Goal: Information Seeking & Learning: Learn about a topic

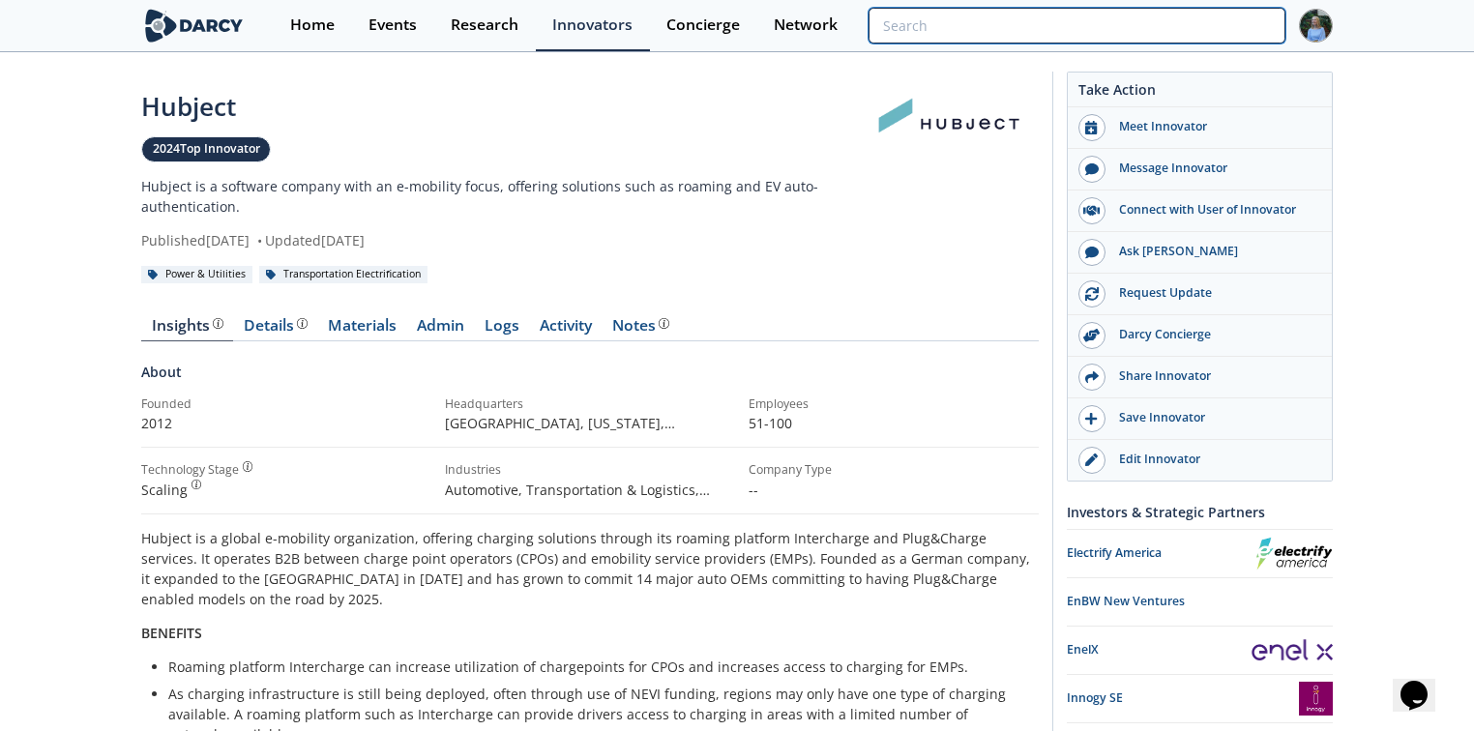
click at [1148, 22] on input "search" at bounding box center [1076, 26] width 417 height 36
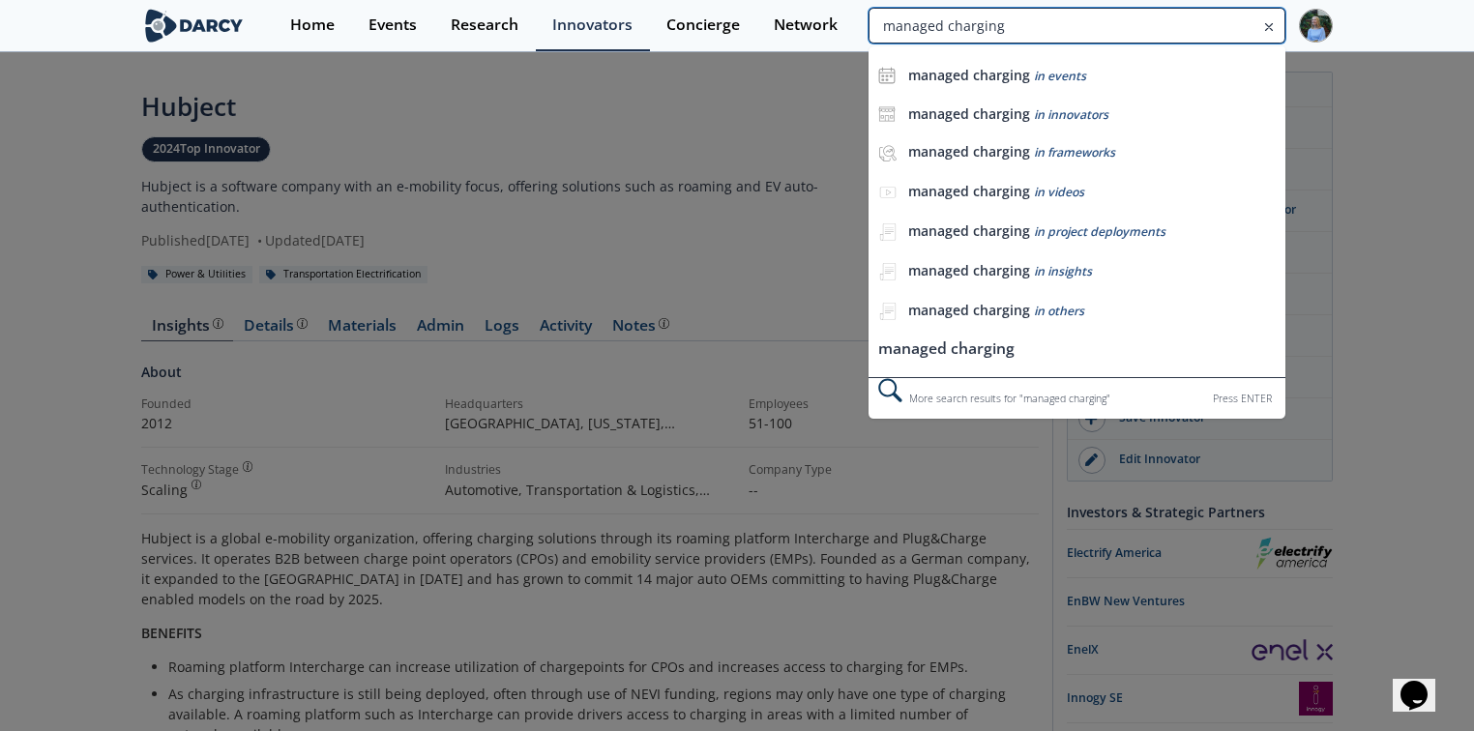
type input "managed charging"
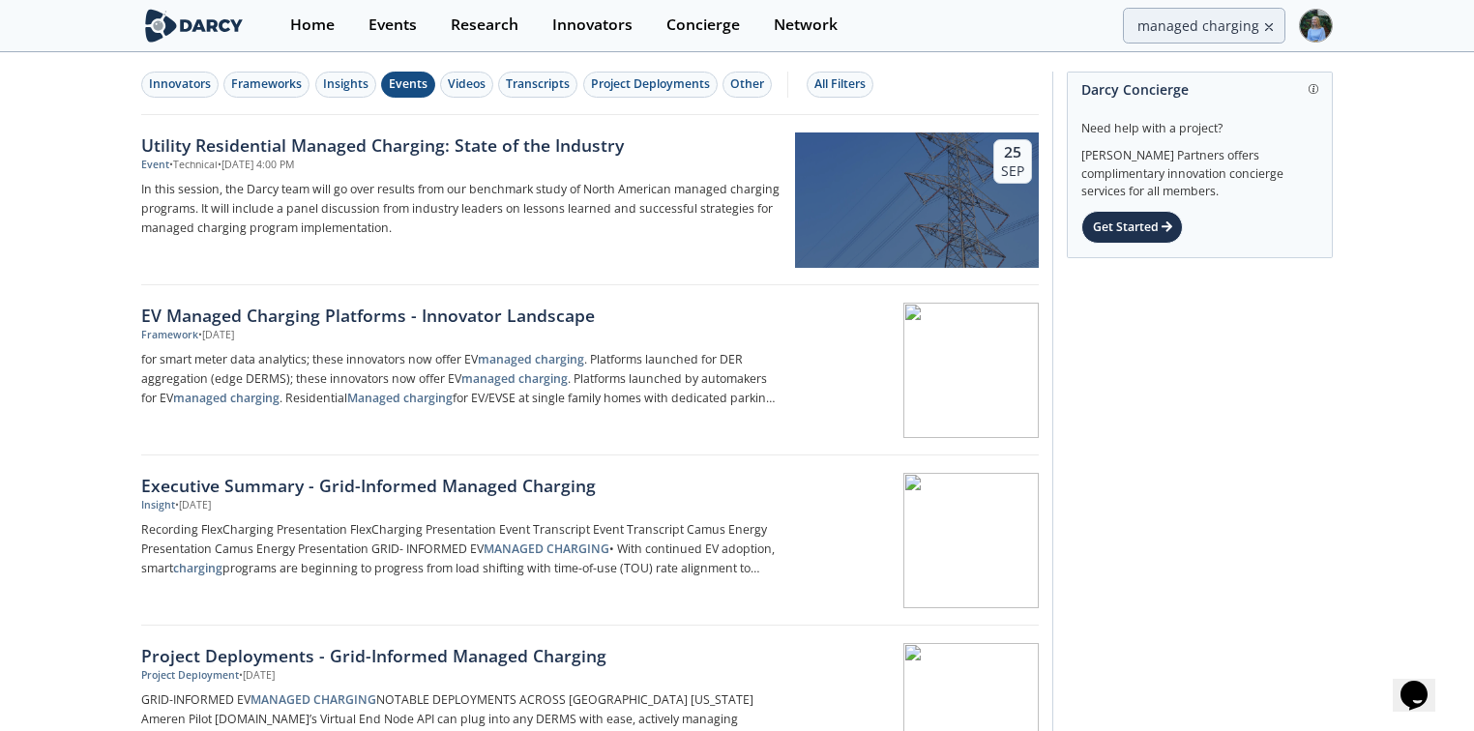
click at [404, 89] on div "Events" at bounding box center [408, 83] width 39 height 17
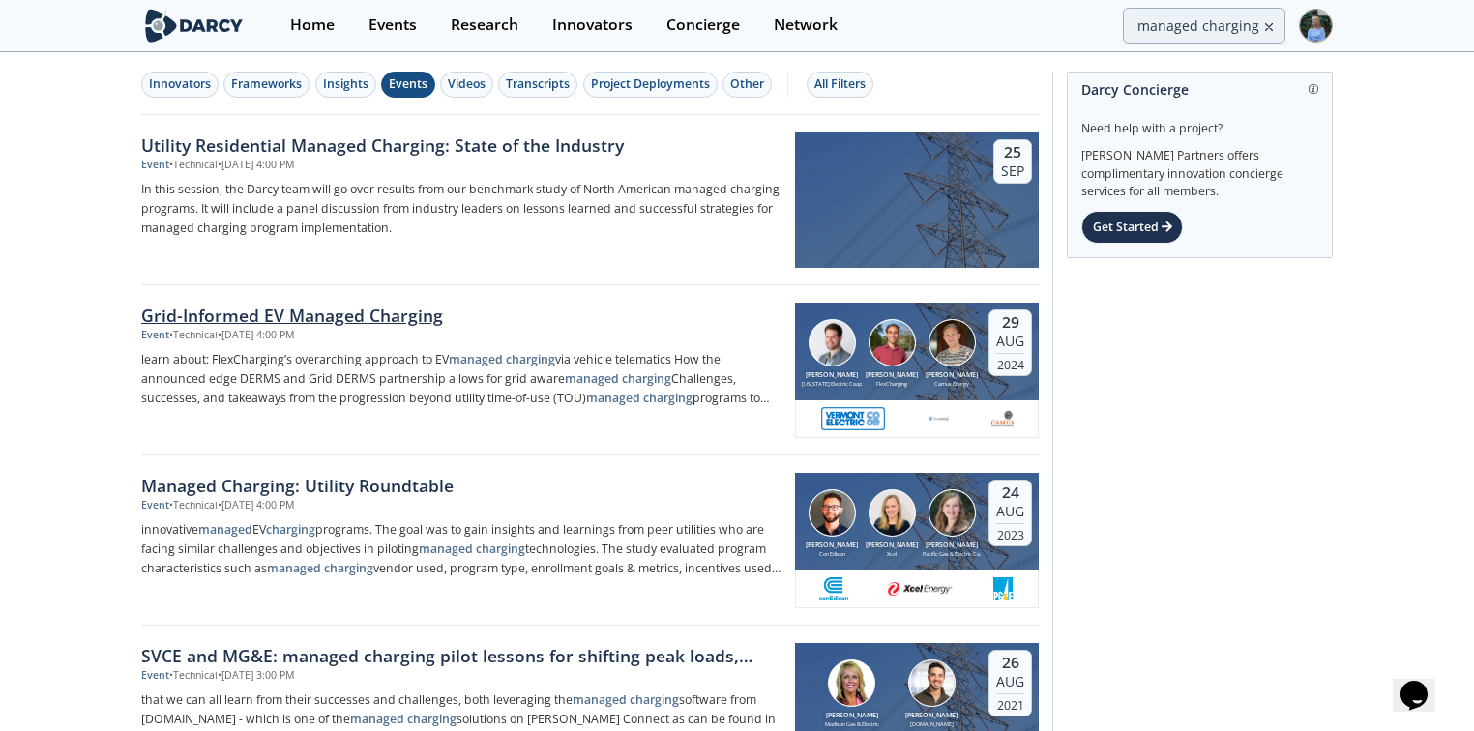
click at [375, 332] on div "Event • Technical • [DATE] 4:00 PM" at bounding box center [461, 335] width 640 height 15
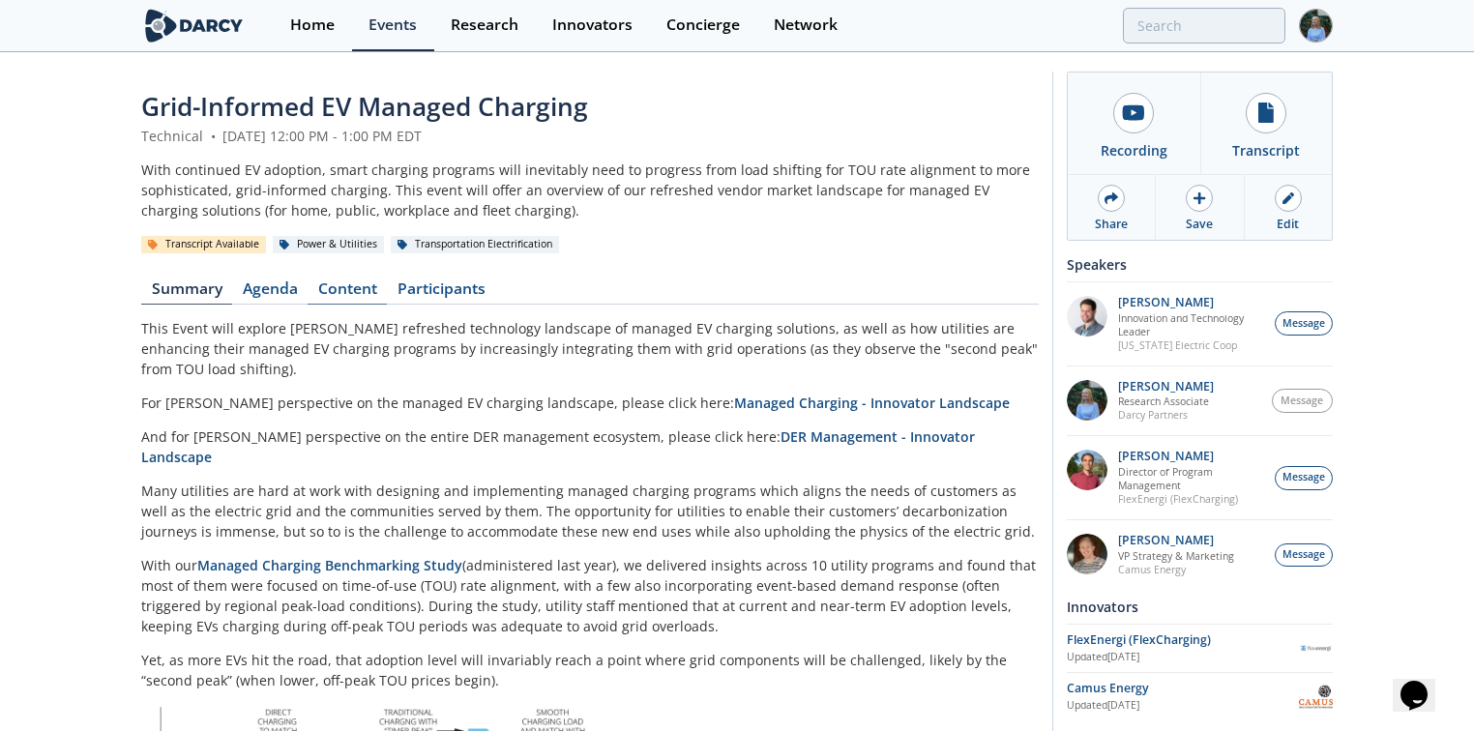
click at [371, 296] on link "Content" at bounding box center [346, 292] width 79 height 23
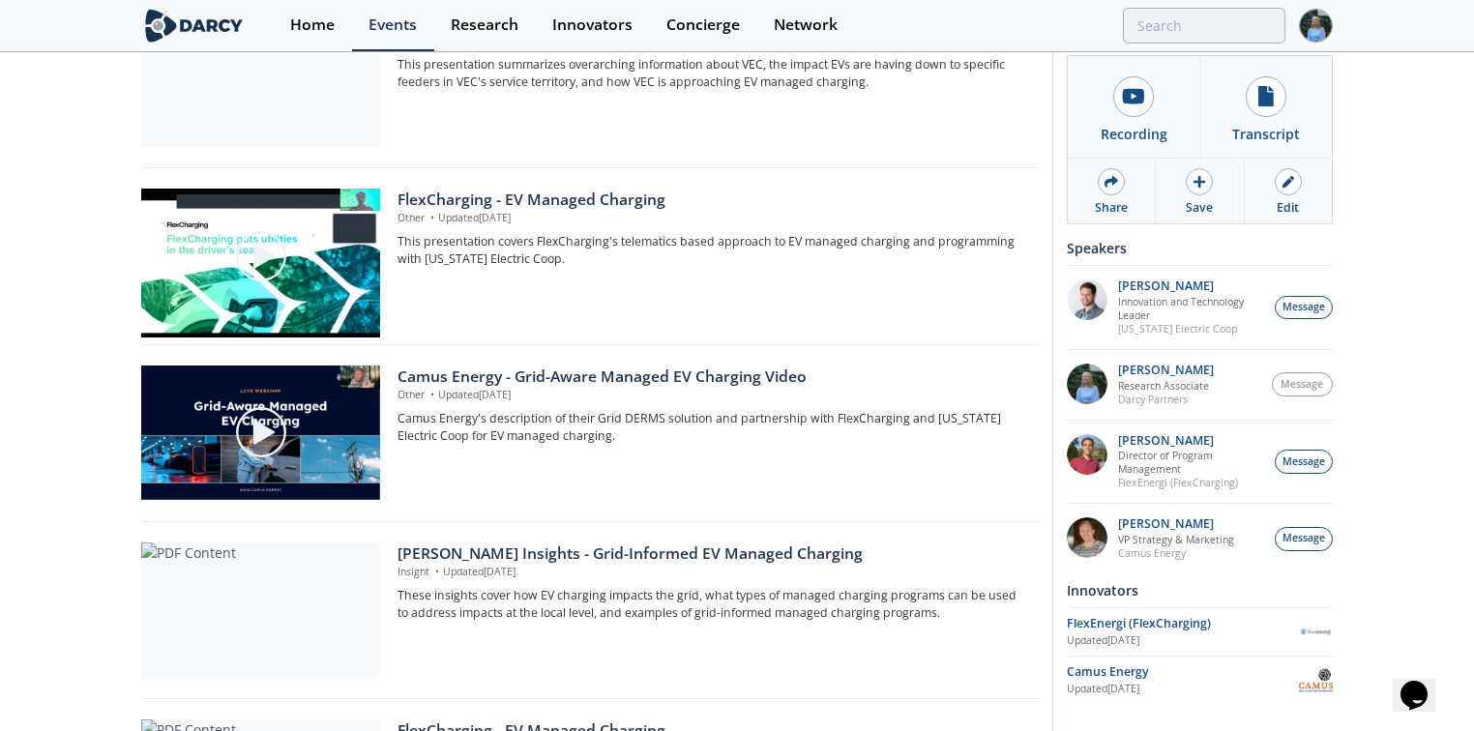
scroll to position [1083, 0]
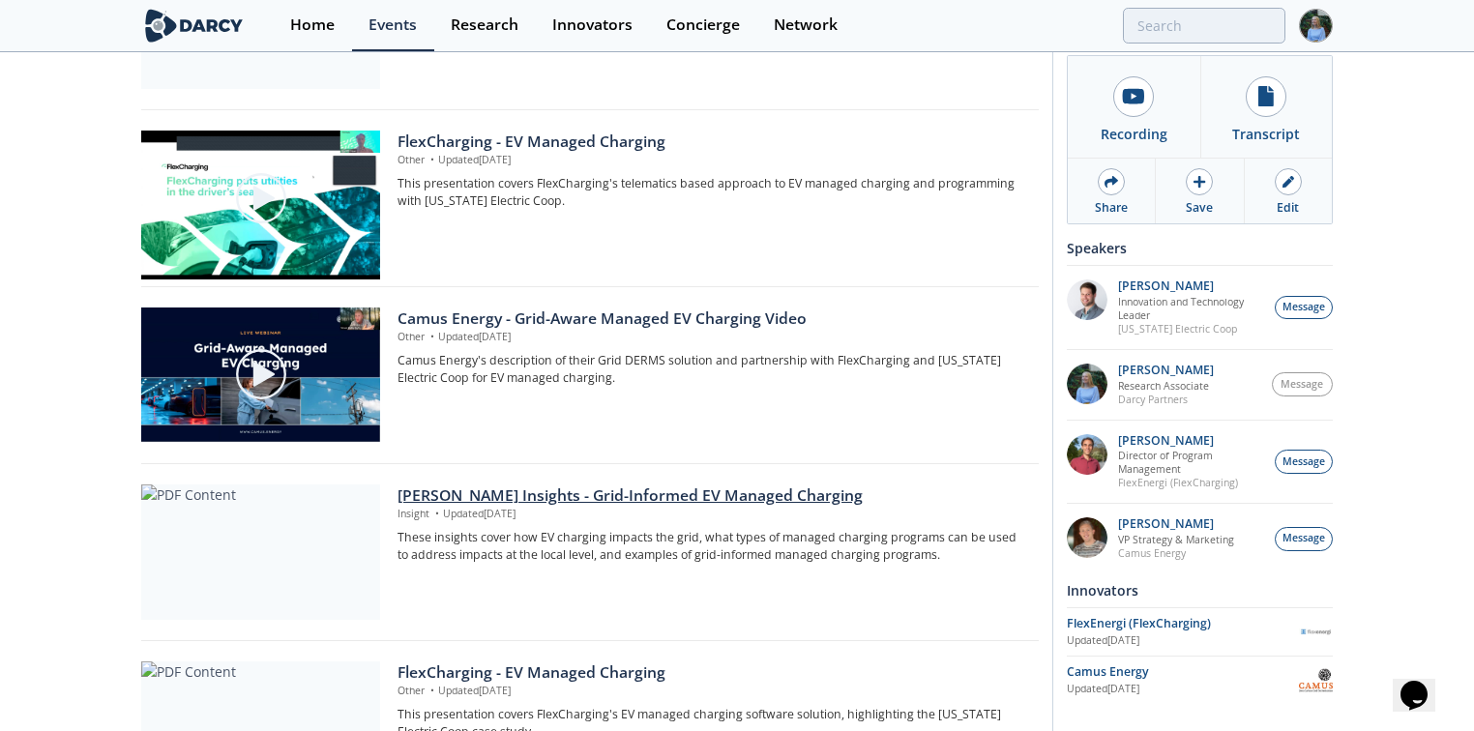
click at [755, 487] on div "[PERSON_NAME] Insights - Grid-Informed EV Managed Charging" at bounding box center [711, 495] width 628 height 23
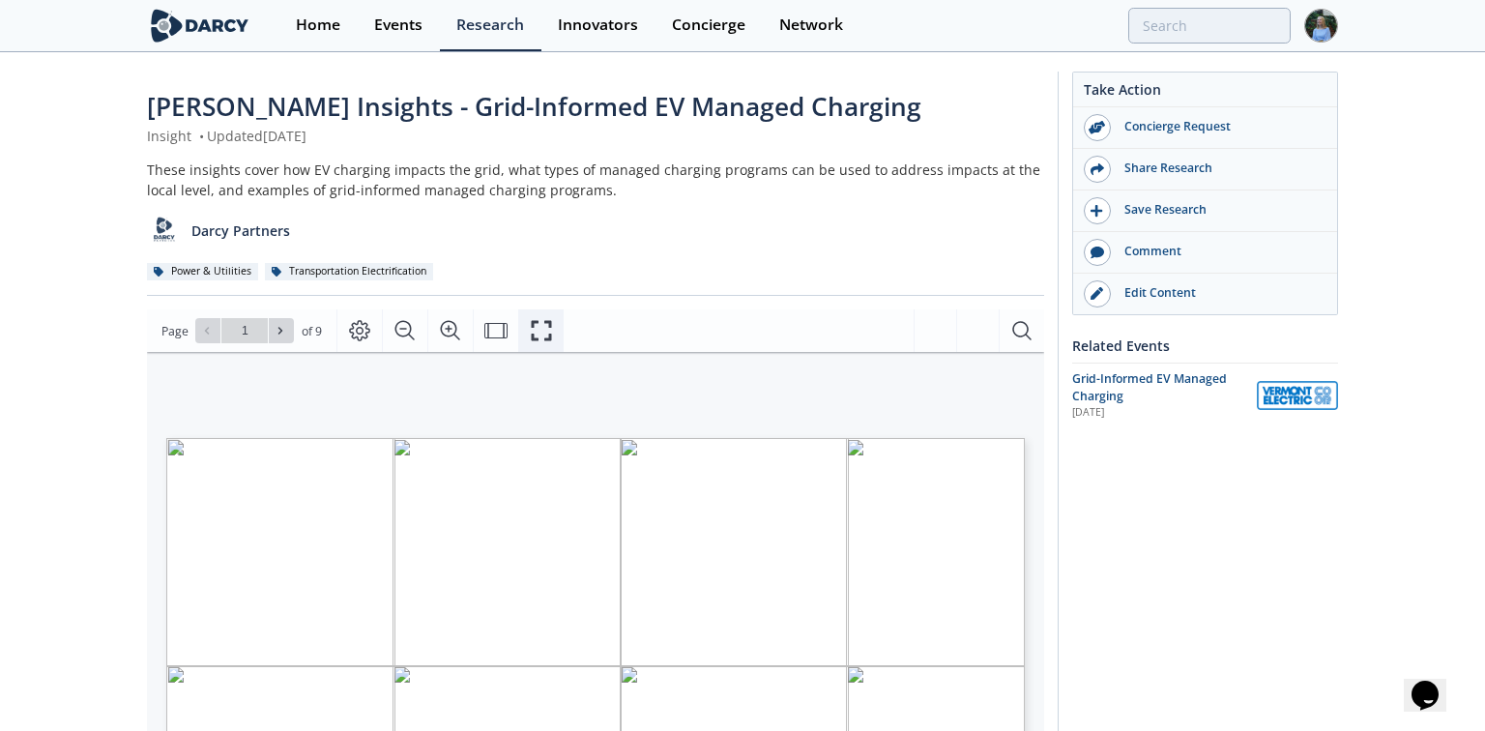
click at [533, 334] on icon "Fullscreen" at bounding box center [541, 330] width 23 height 23
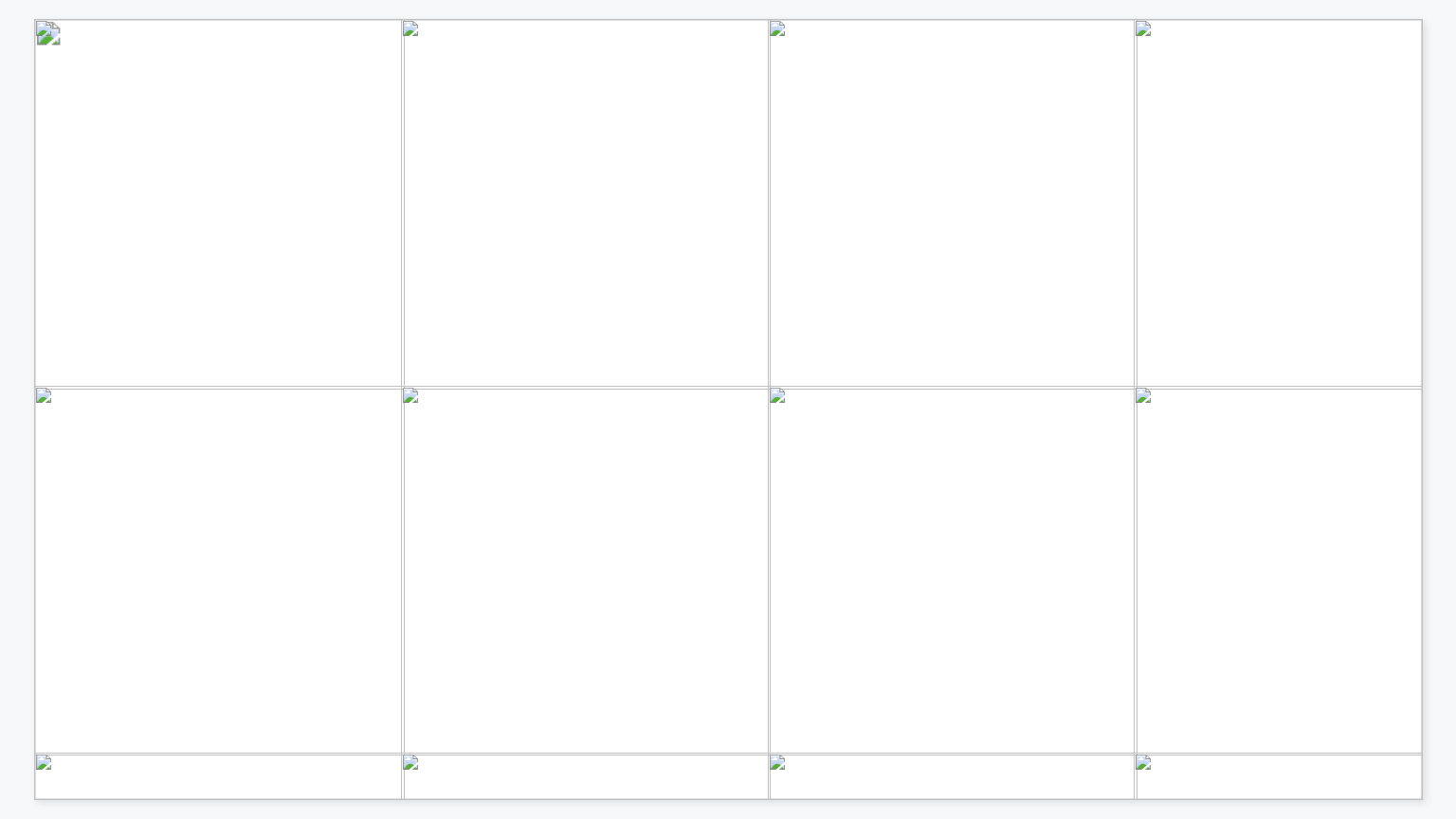
click at [1055, 692] on span "PNNL – EVs at Scale – Phase II Analysis" at bounding box center [1108, 697] width 250 height 14
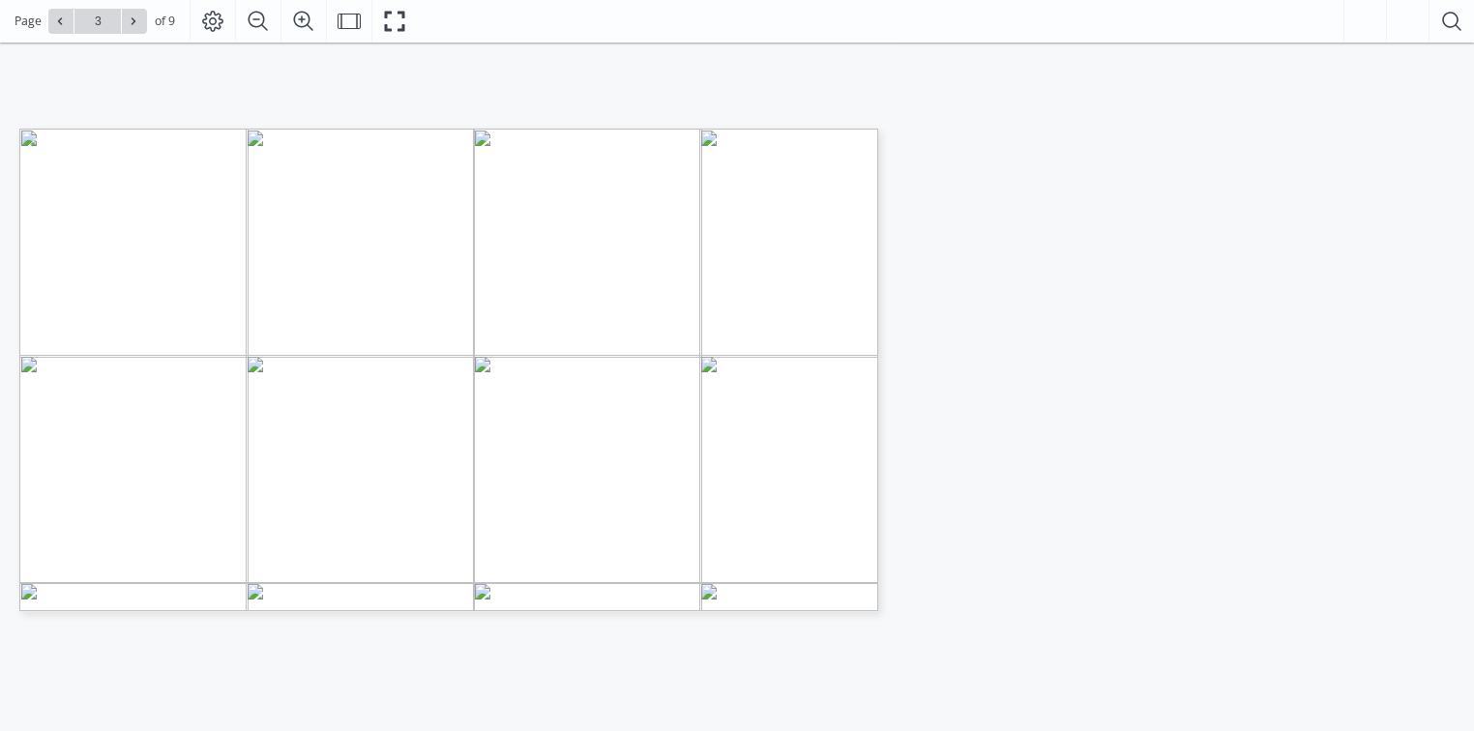
scroll to position [387, 0]
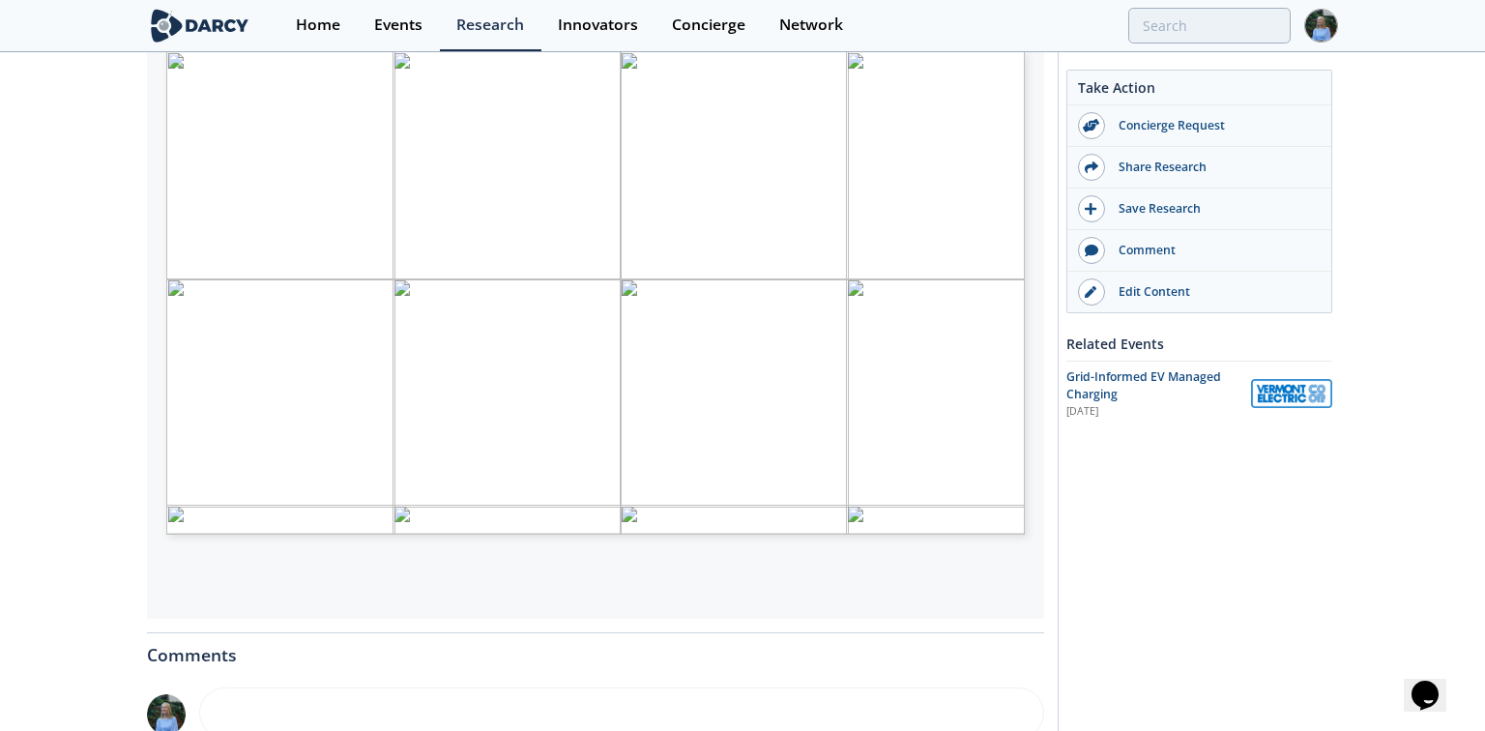
click at [844, 490] on span "– Utility TE Planning Presentations" at bounding box center [853, 490] width 139 height 8
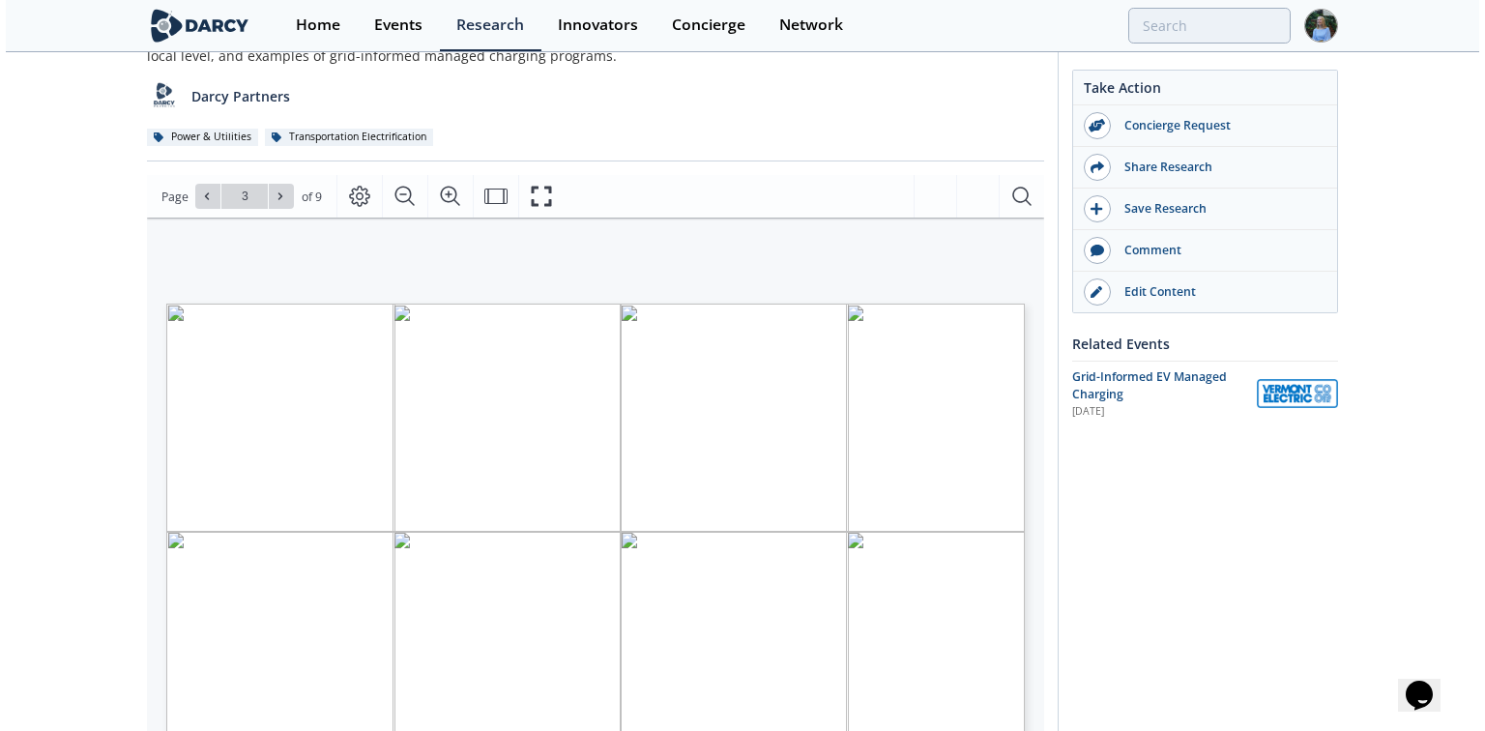
scroll to position [77, 0]
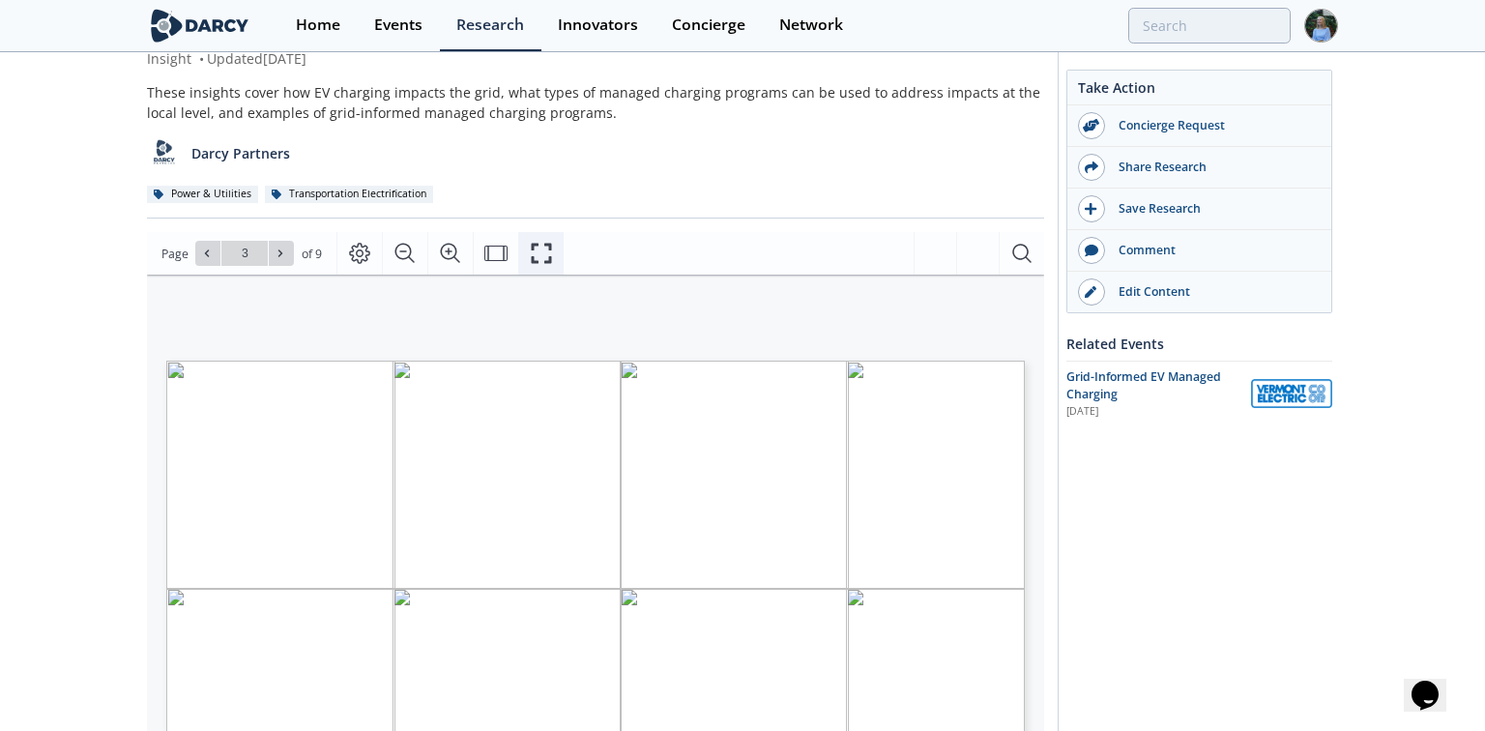
click at [532, 253] on icon "Fullscreen" at bounding box center [541, 253] width 23 height 23
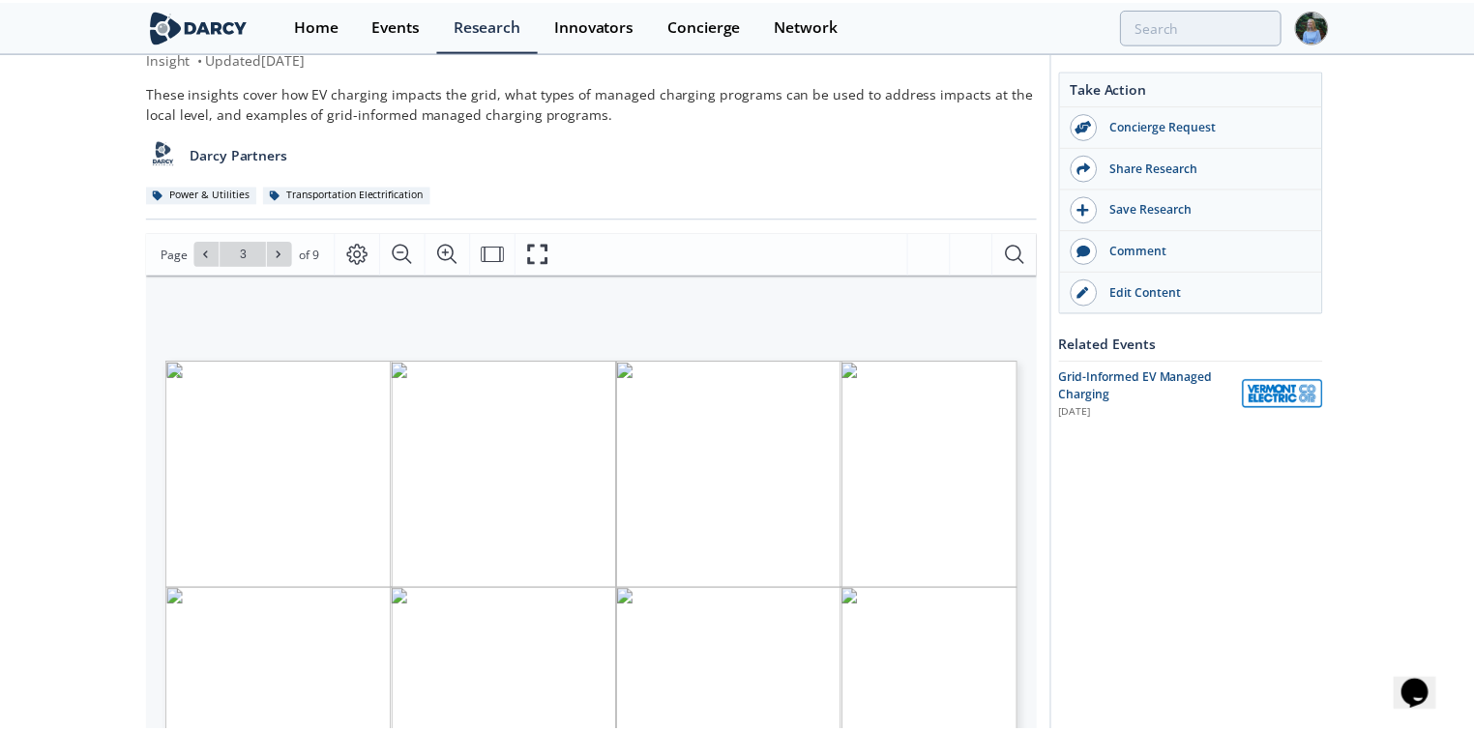
scroll to position [0, 0]
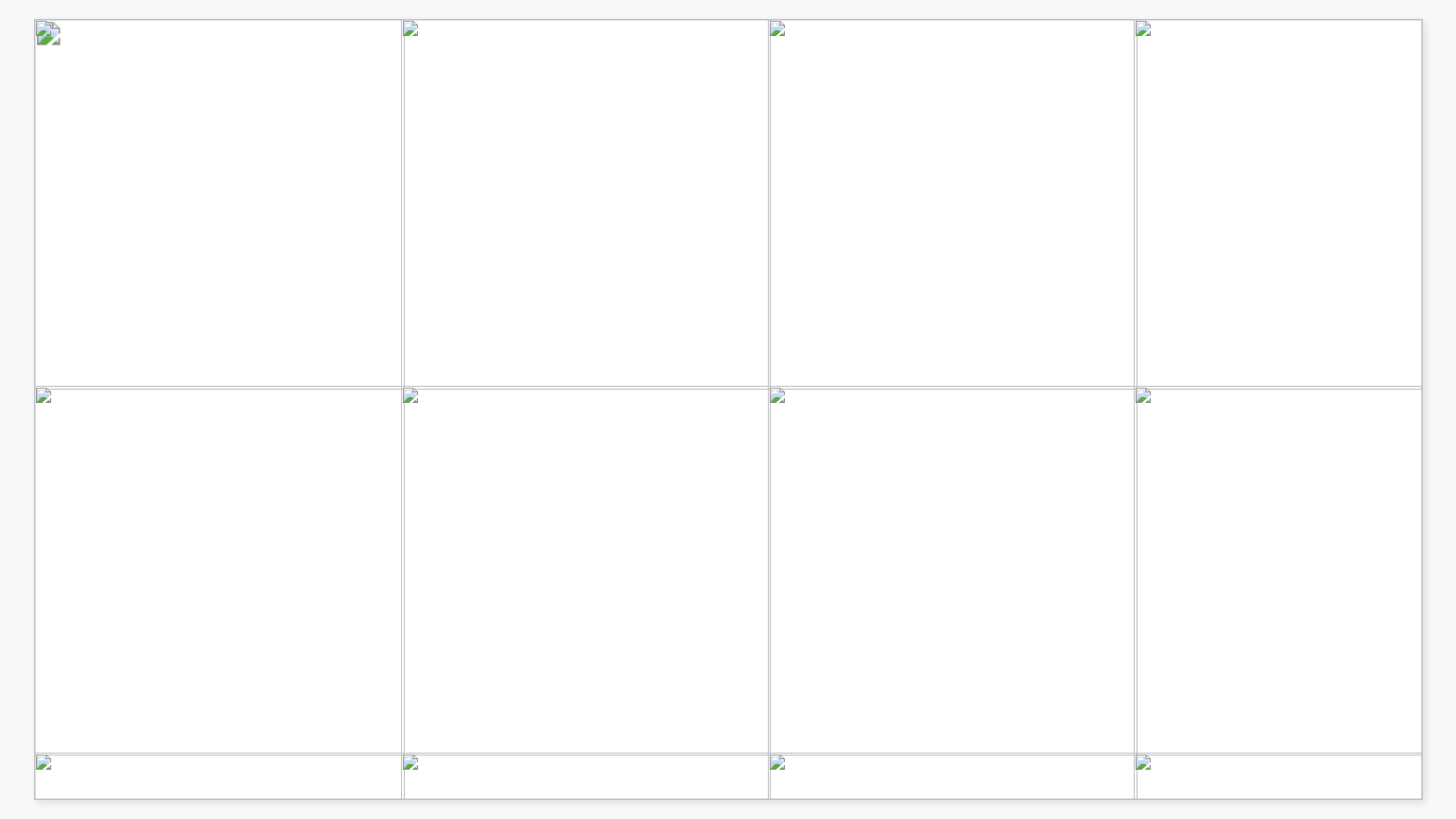
click at [1148, 716] on span "– Utility TE Planning Presentations" at bounding box center [1146, 730] width 226 height 14
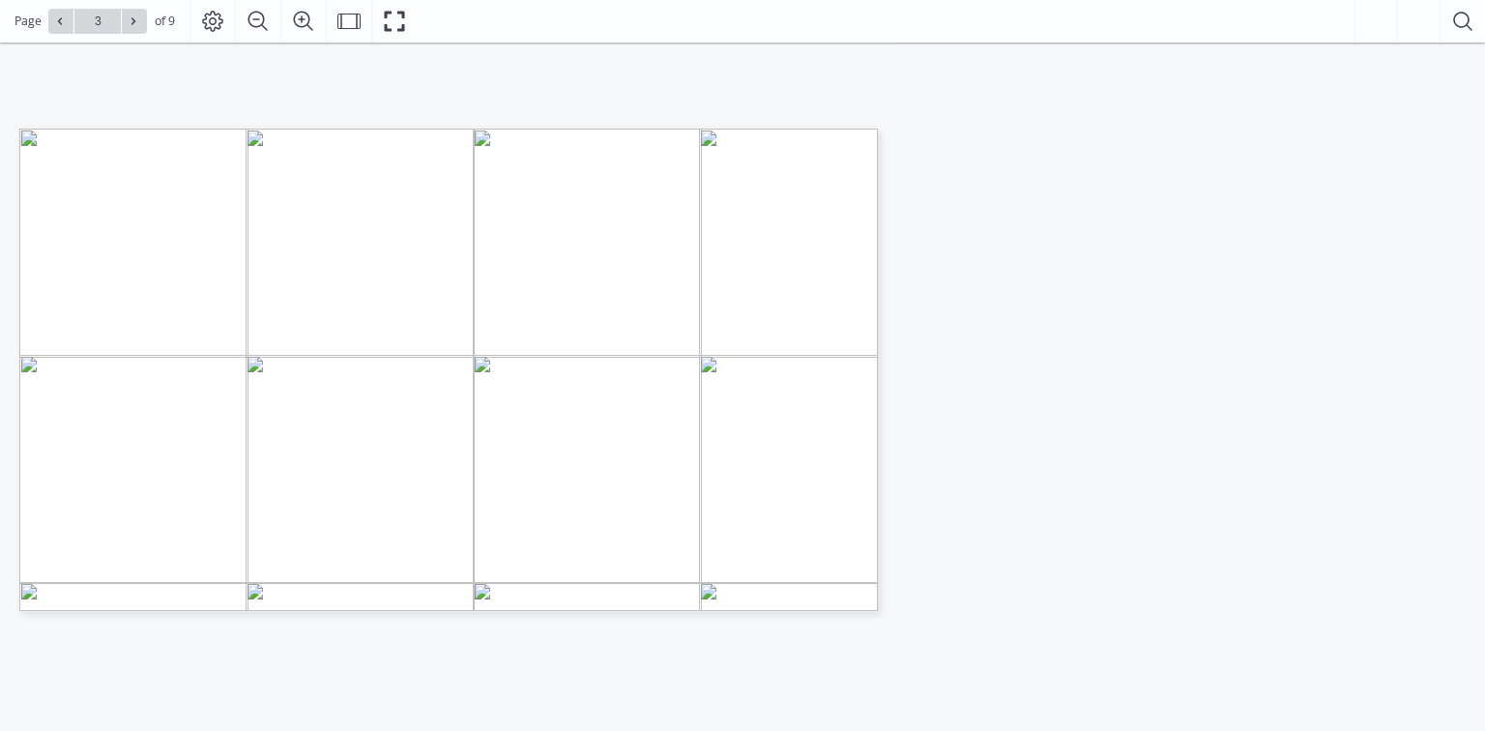
type input "4"
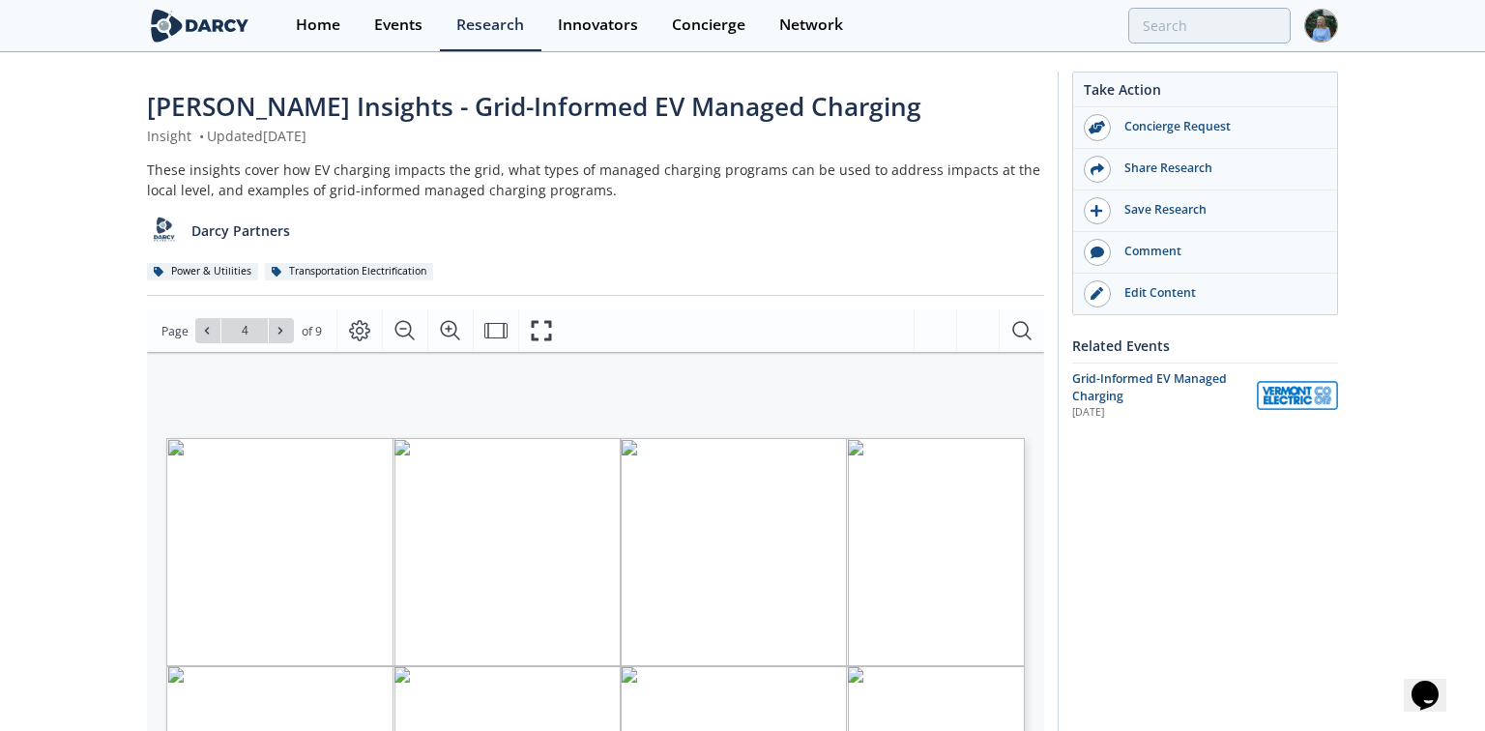
type input "3"
click at [552, 329] on button "Fullscreen" at bounding box center [540, 330] width 45 height 43
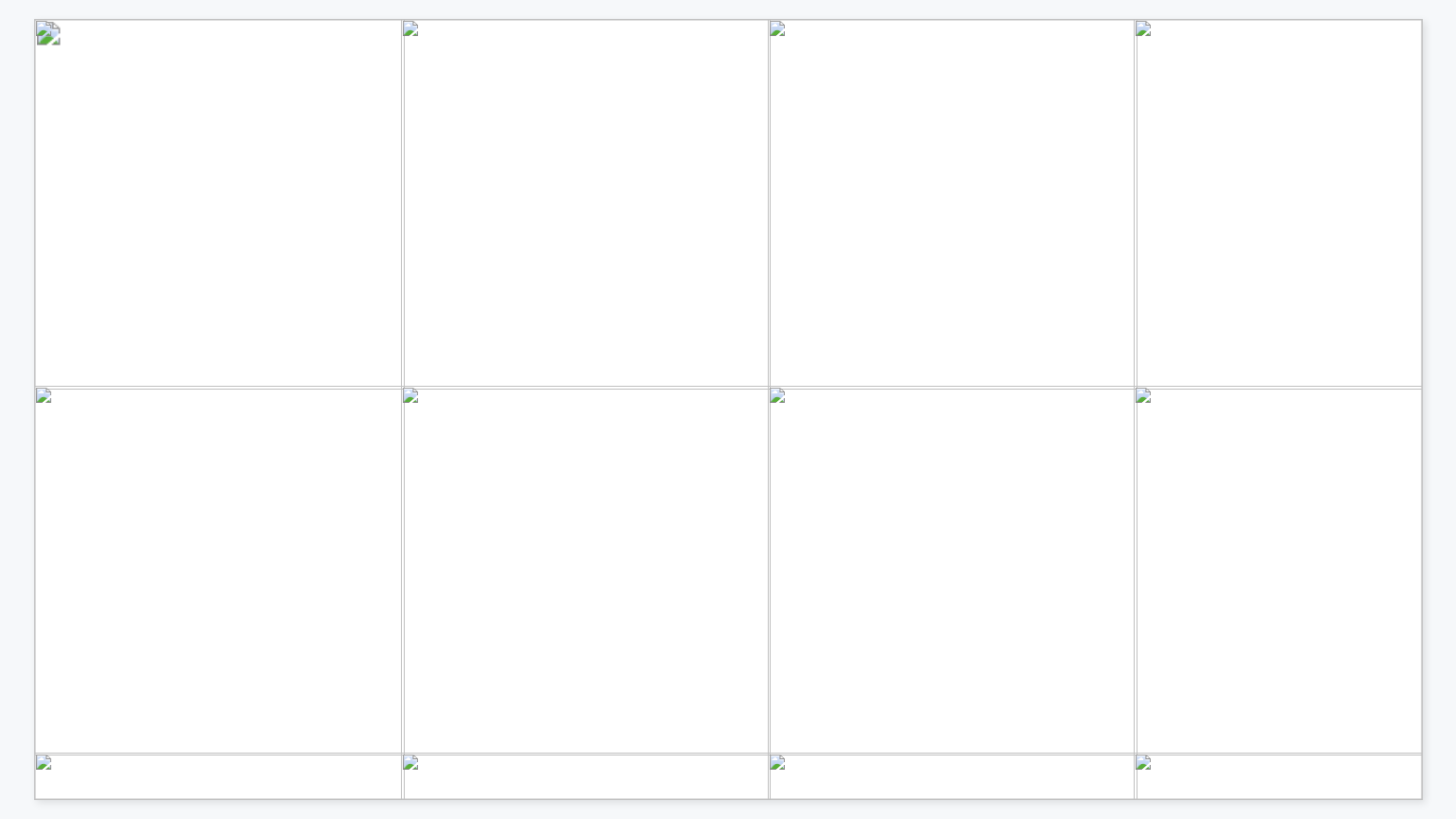
click at [1130, 675] on span "DOE – Multi-State Transportation Electrification Impact Study" at bounding box center [1182, 681] width 399 height 15
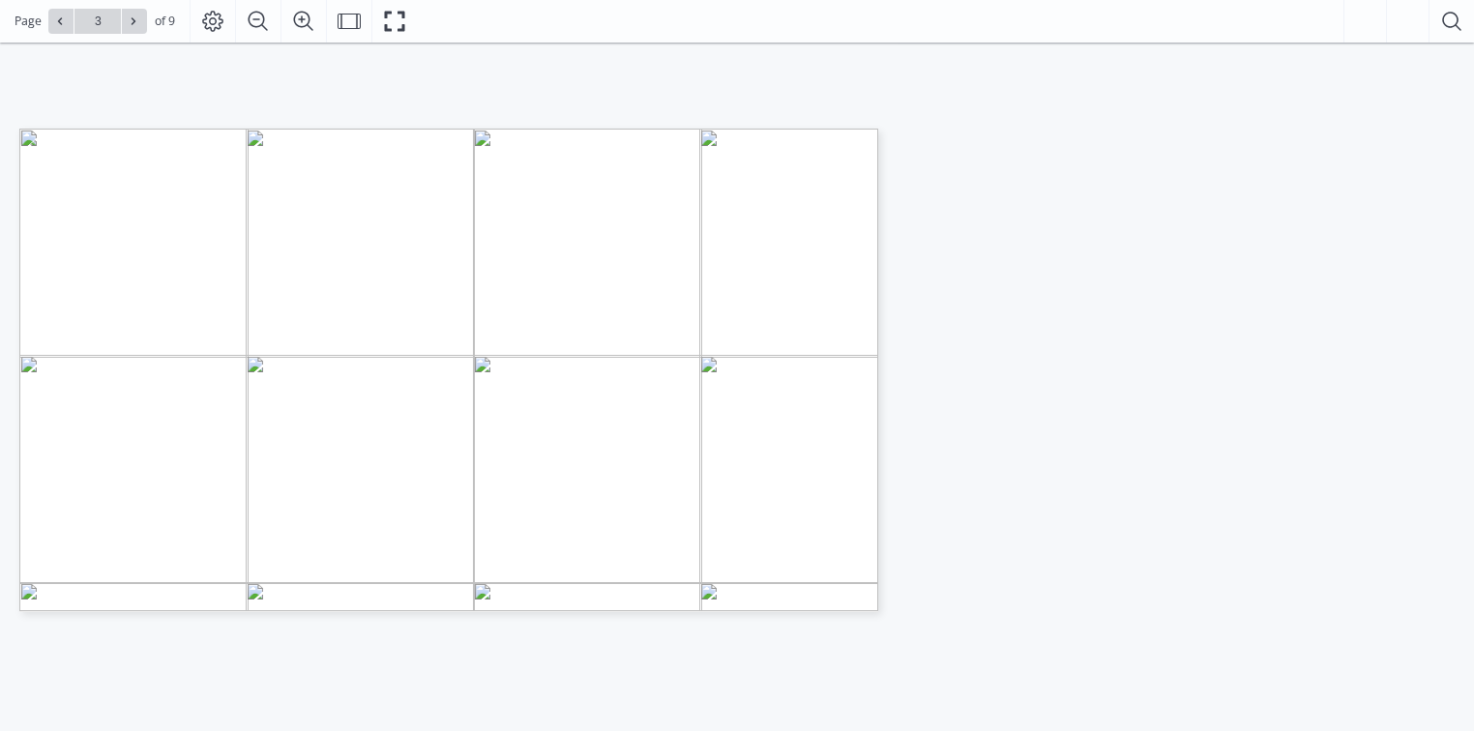
scroll to position [232, 0]
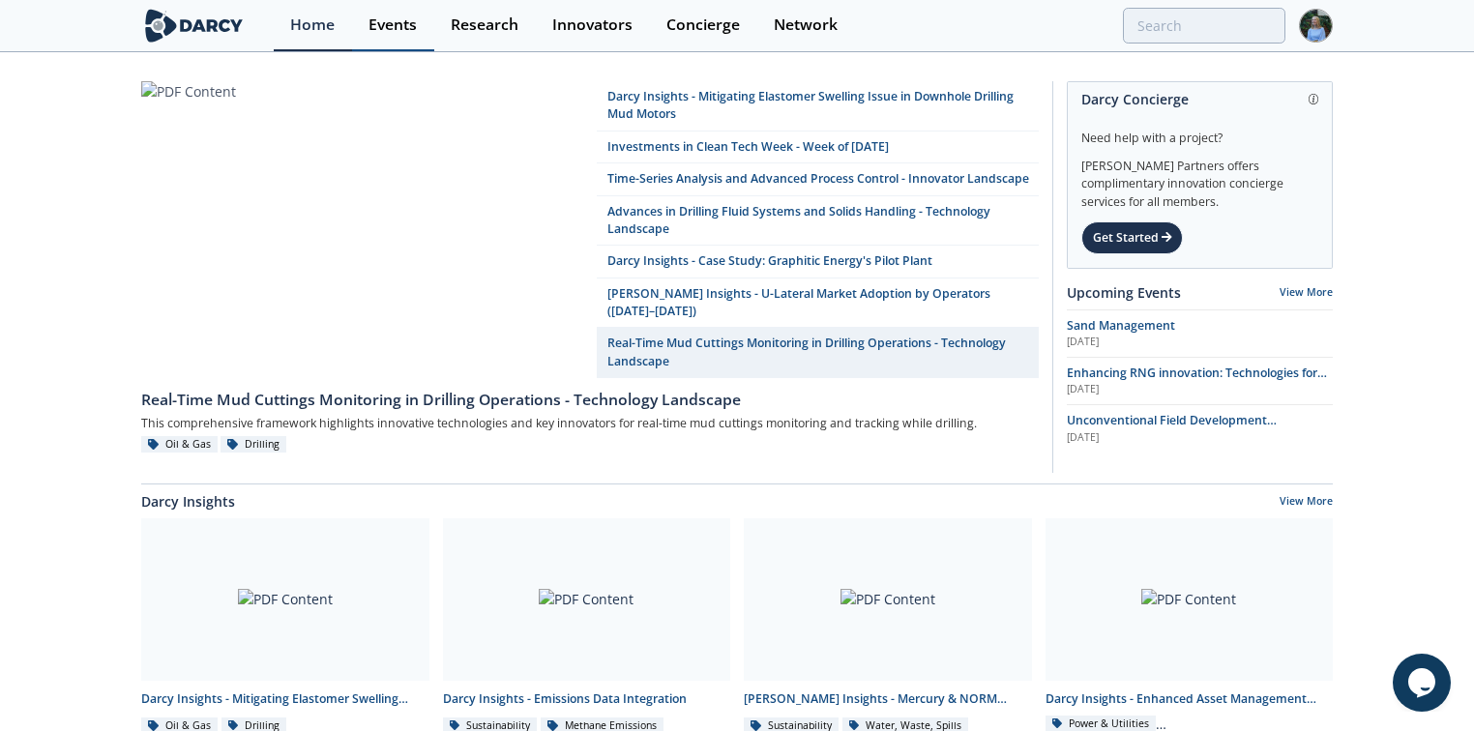
click at [400, 20] on div "Events" at bounding box center [392, 24] width 48 height 15
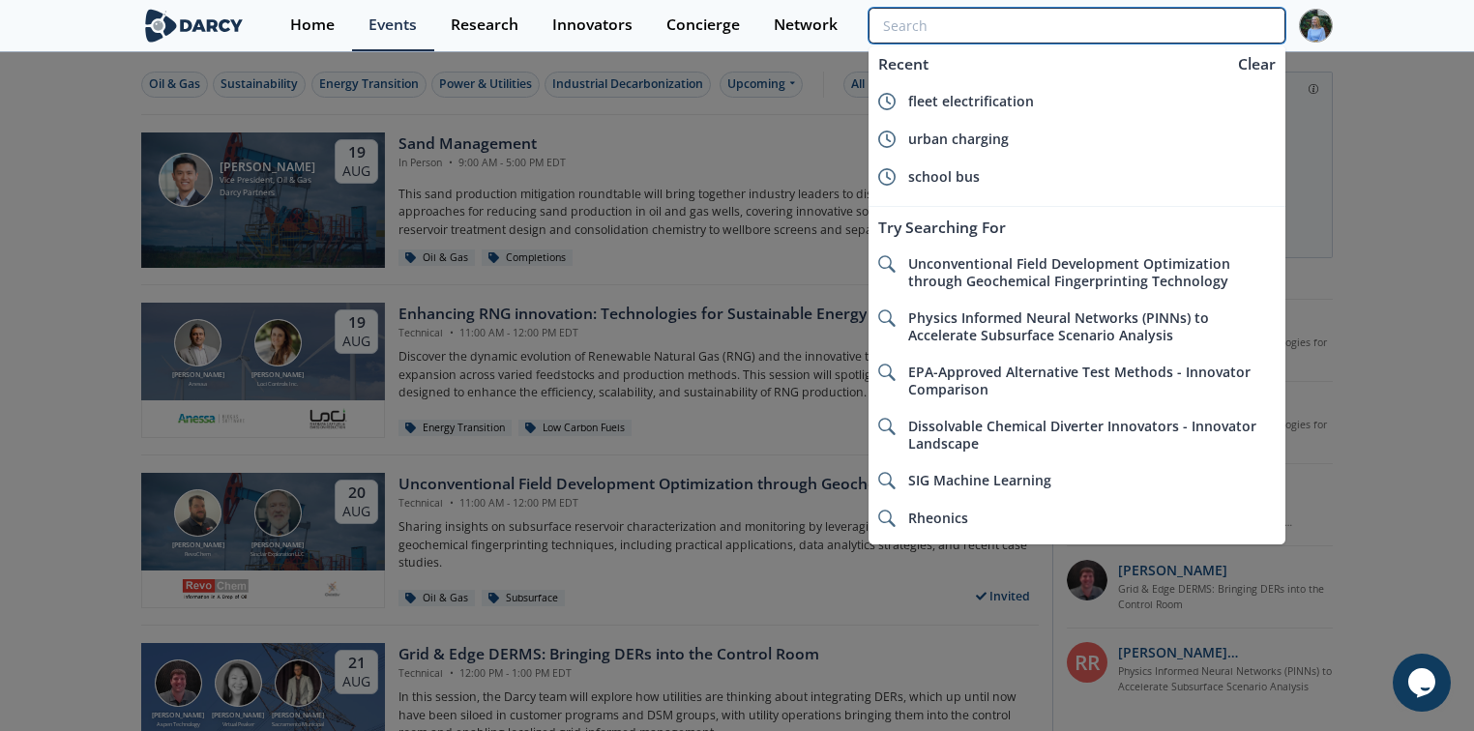
click at [1205, 20] on input "search" at bounding box center [1076, 26] width 417 height 36
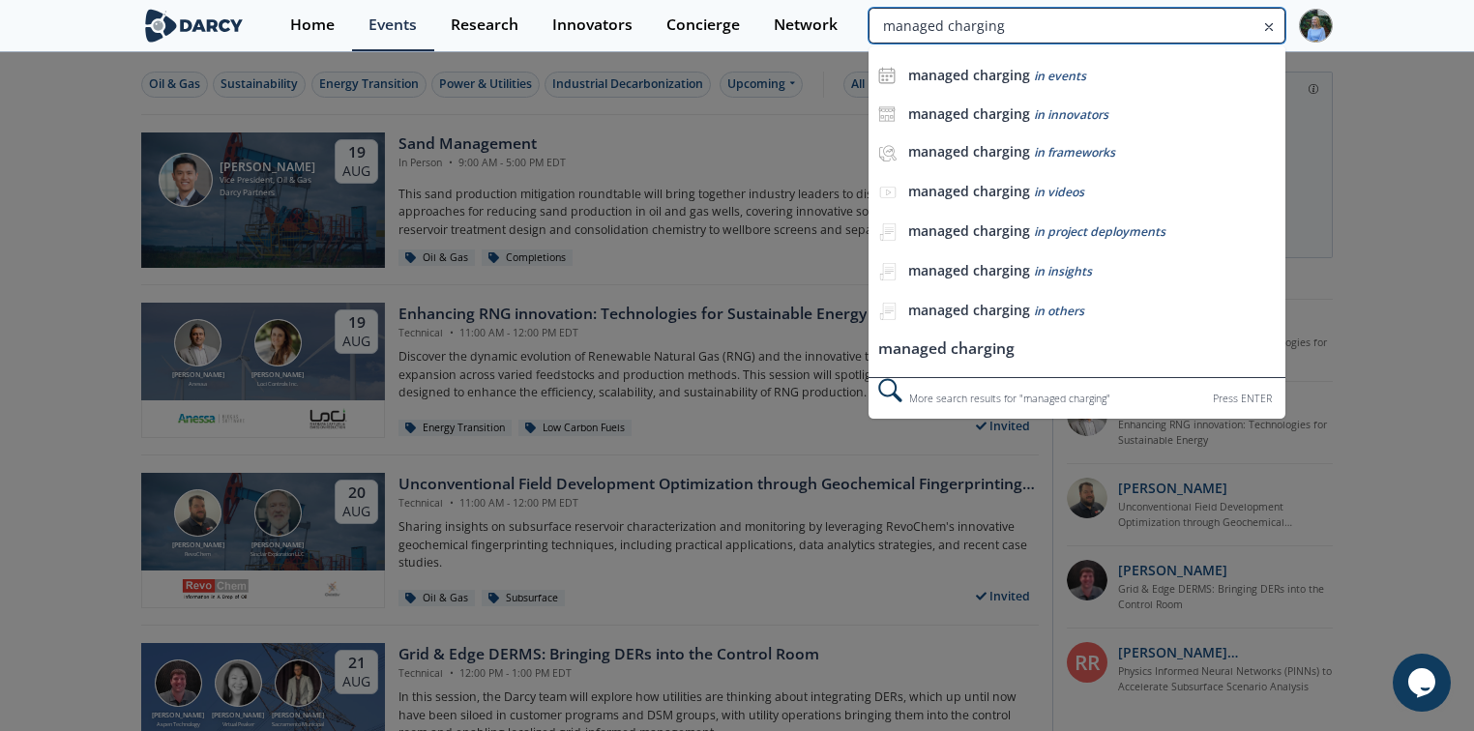
type input "managed charging"
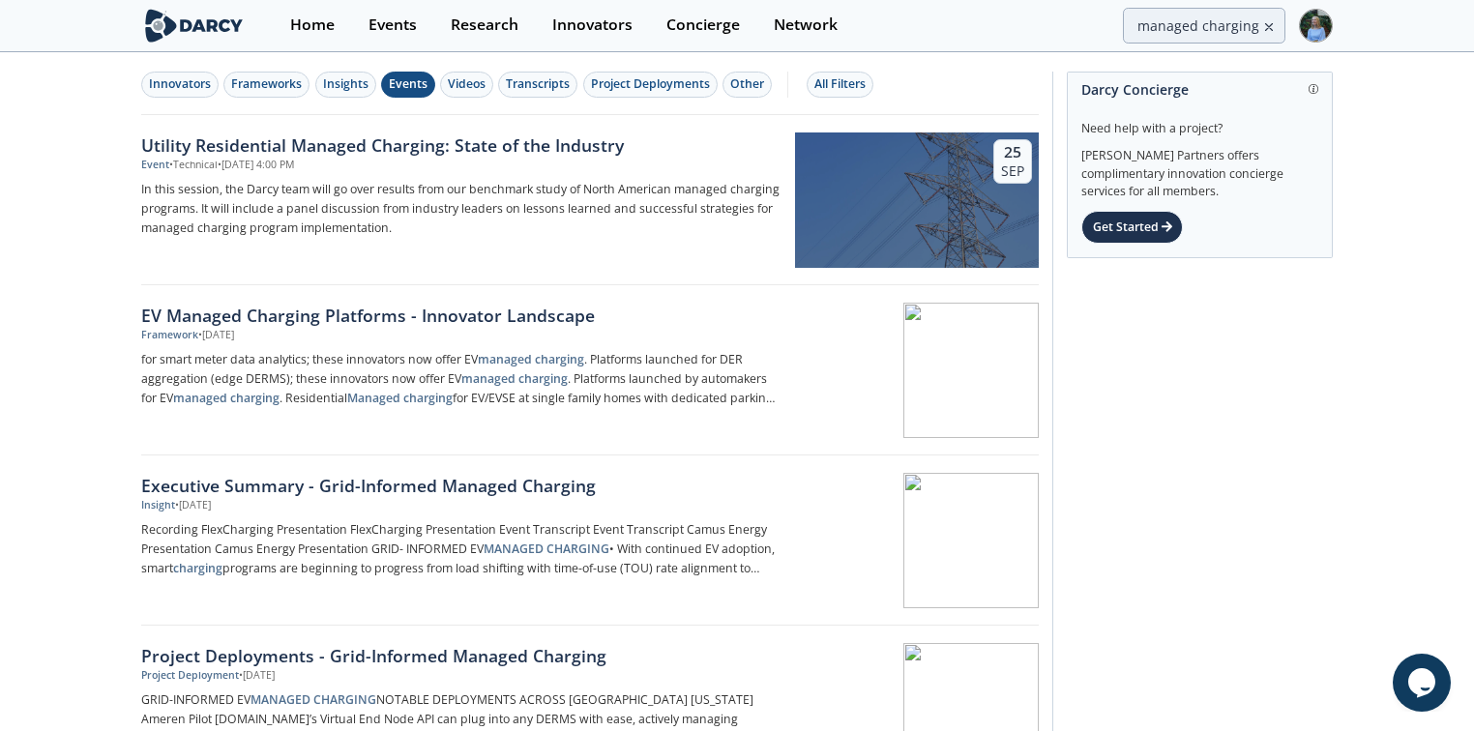
click at [394, 90] on div "Events" at bounding box center [408, 83] width 39 height 17
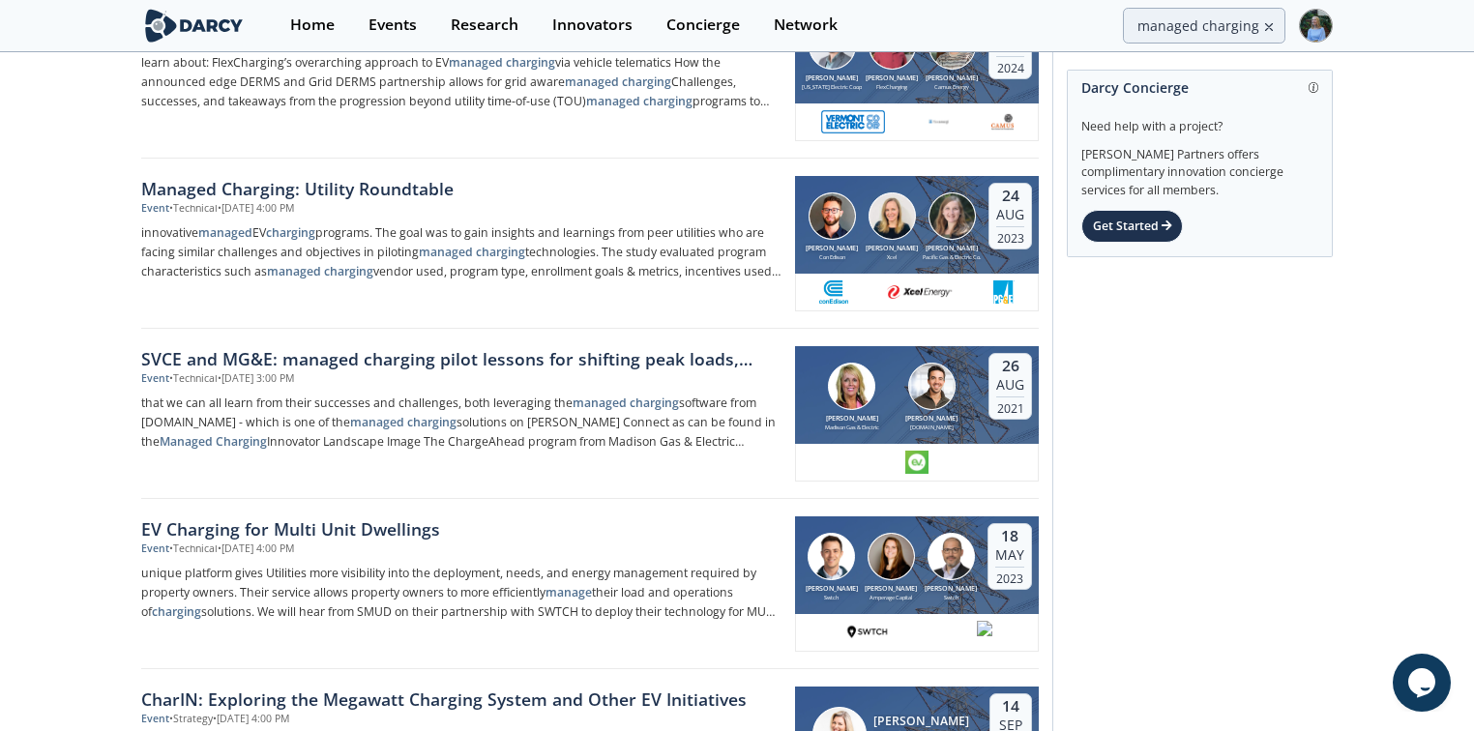
scroll to position [309, 0]
